Goal: Information Seeking & Learning: Learn about a topic

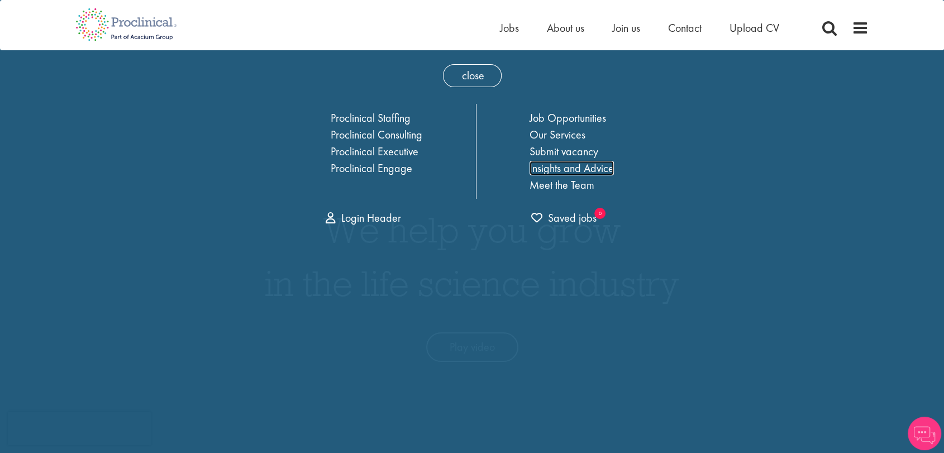
drag, startPoint x: 582, startPoint y: 164, endPoint x: 569, endPoint y: 306, distance: 141.9
click at [582, 165] on link "Insights and Advice" at bounding box center [572, 168] width 84 height 15
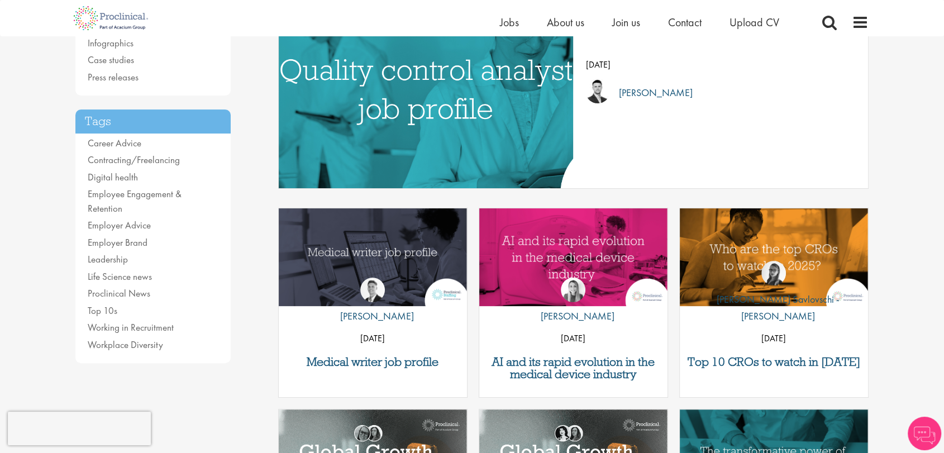
scroll to position [124, 0]
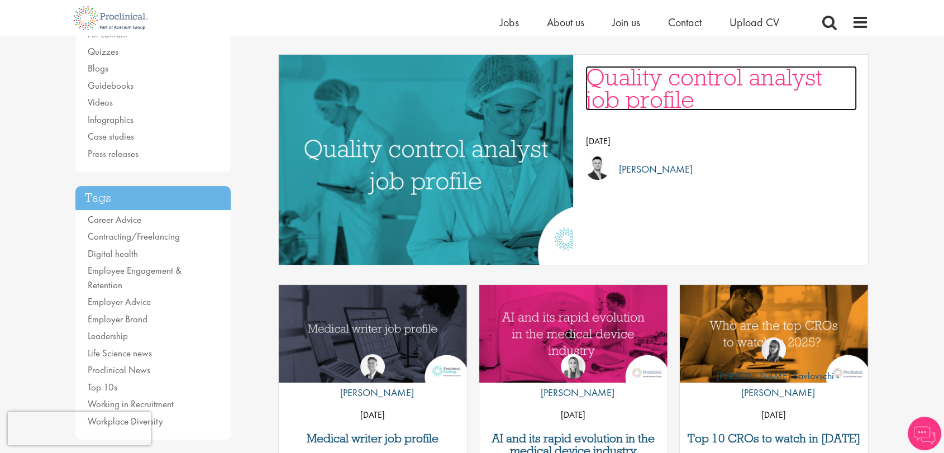
click at [645, 104] on h3 "Quality control analyst job profile" at bounding box center [721, 88] width 272 height 45
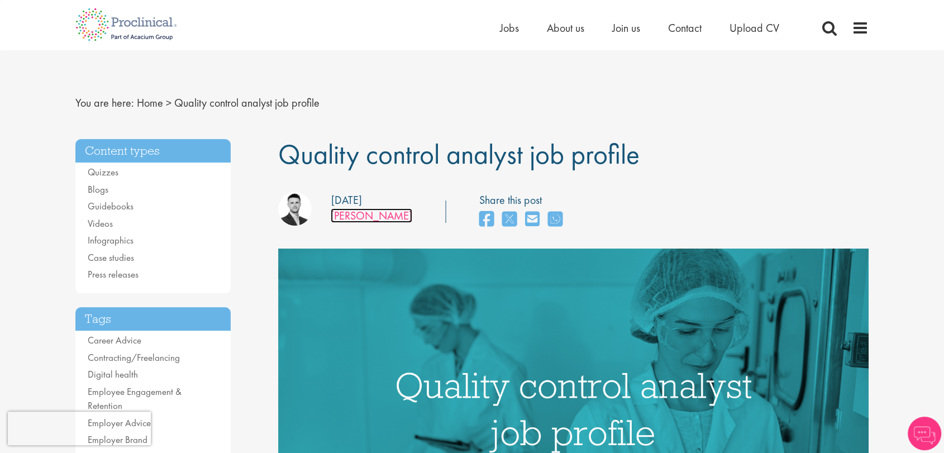
click at [360, 216] on link "[PERSON_NAME]" at bounding box center [372, 215] width 82 height 15
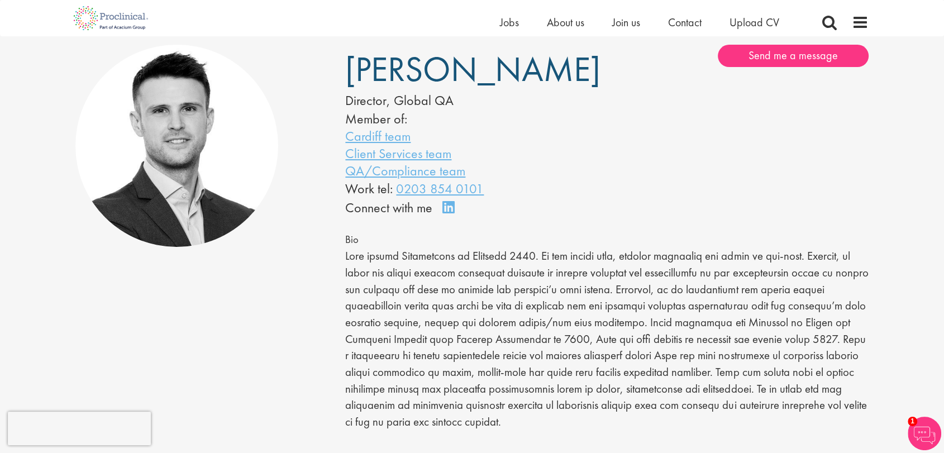
scroll to position [248, 0]
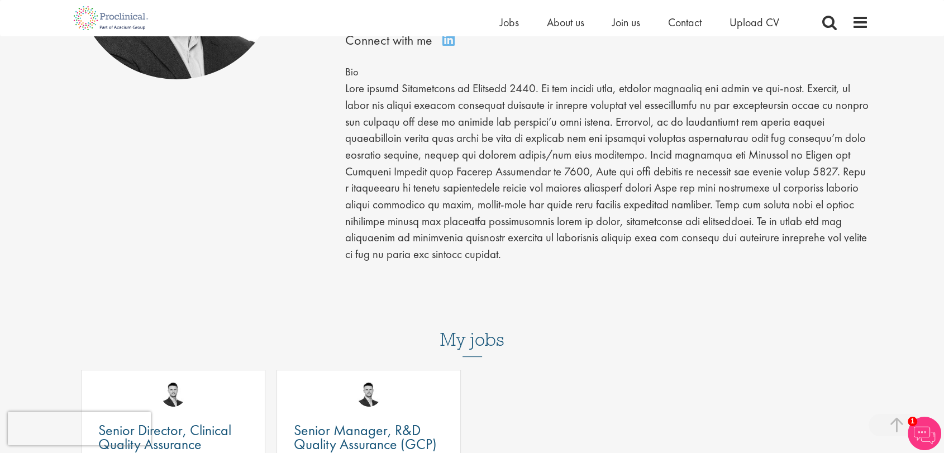
drag, startPoint x: 598, startPoint y: 332, endPoint x: 517, endPoint y: 153, distance: 196.3
click at [517, 153] on p at bounding box center [606, 171] width 523 height 183
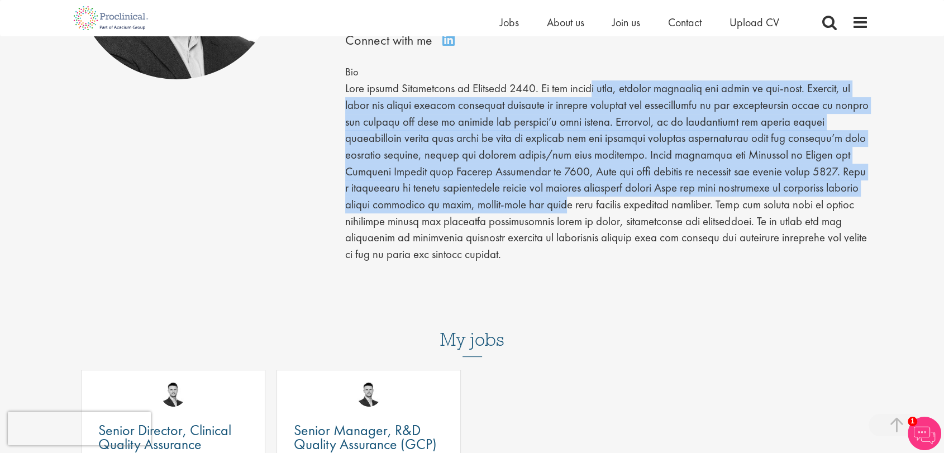
drag, startPoint x: 590, startPoint y: 87, endPoint x: 598, endPoint y: 210, distance: 123.7
click at [598, 210] on p at bounding box center [606, 171] width 523 height 183
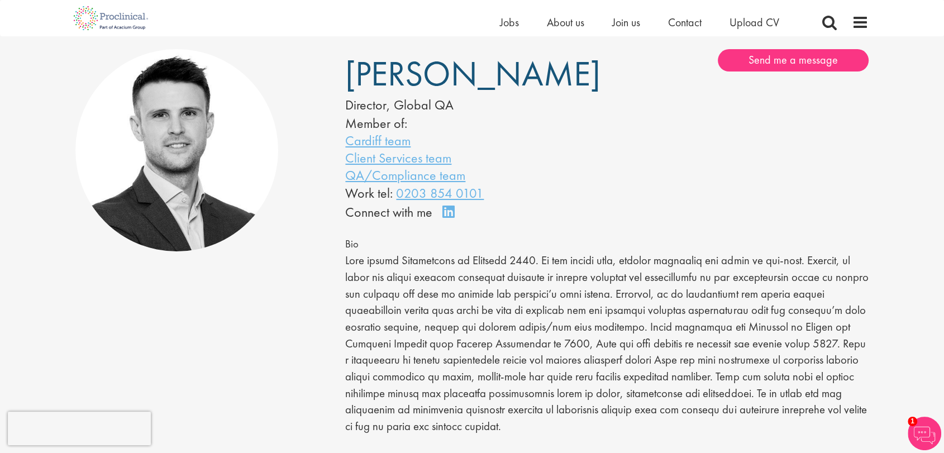
scroll to position [0, 0]
